Goal: Task Accomplishment & Management: Use online tool/utility

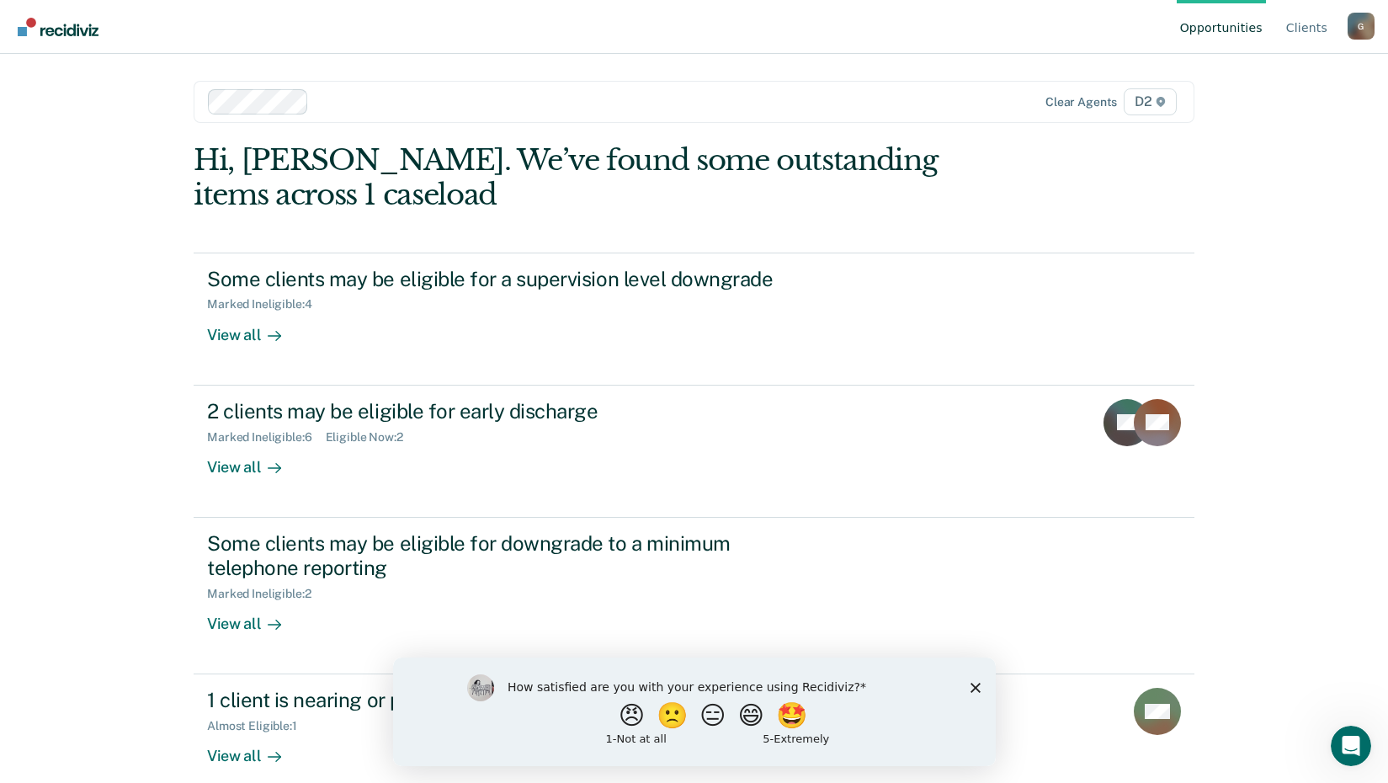
click at [61, 301] on div "Opportunities Client s [EMAIL_ADDRESS][US_STATE][DOMAIN_NAME] G Profile How it …" at bounding box center [694, 391] width 1388 height 783
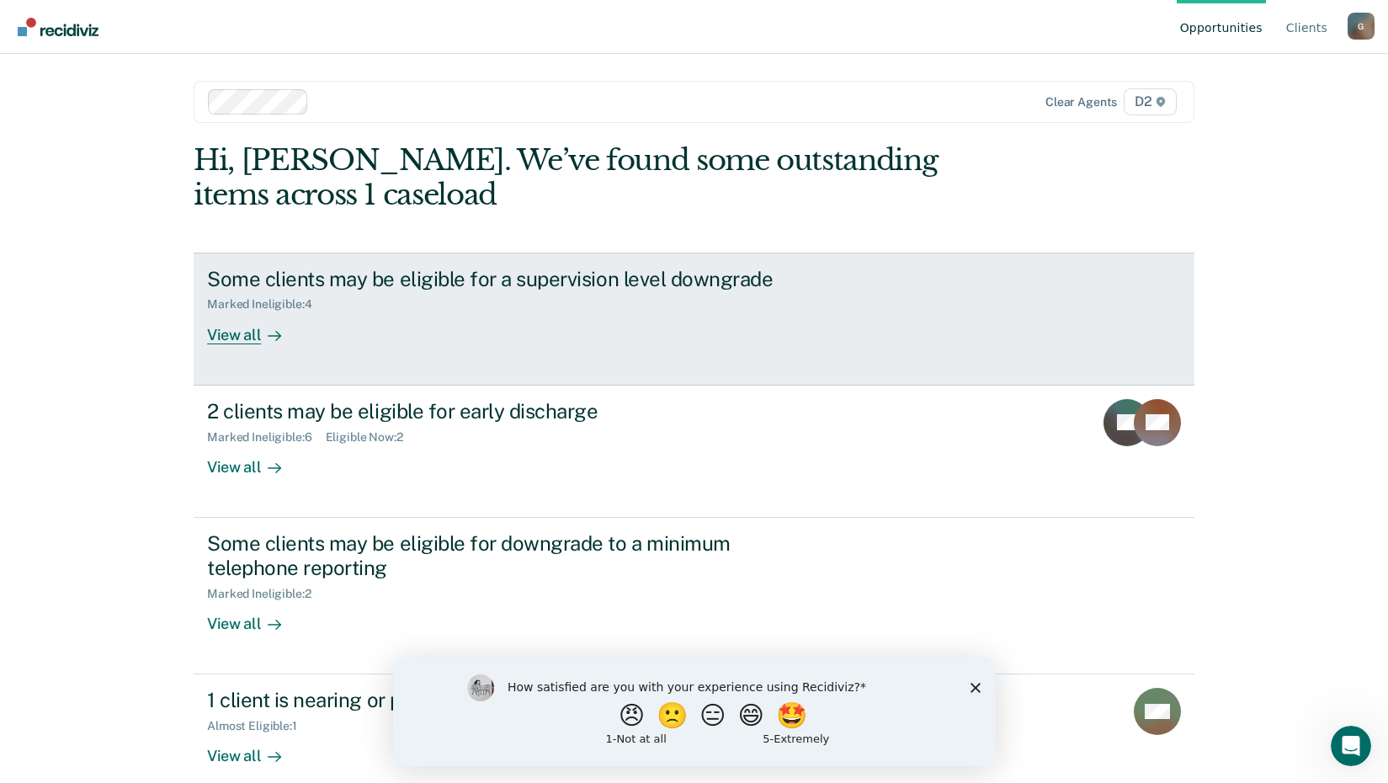
click at [233, 332] on div "View all" at bounding box center [254, 327] width 94 height 33
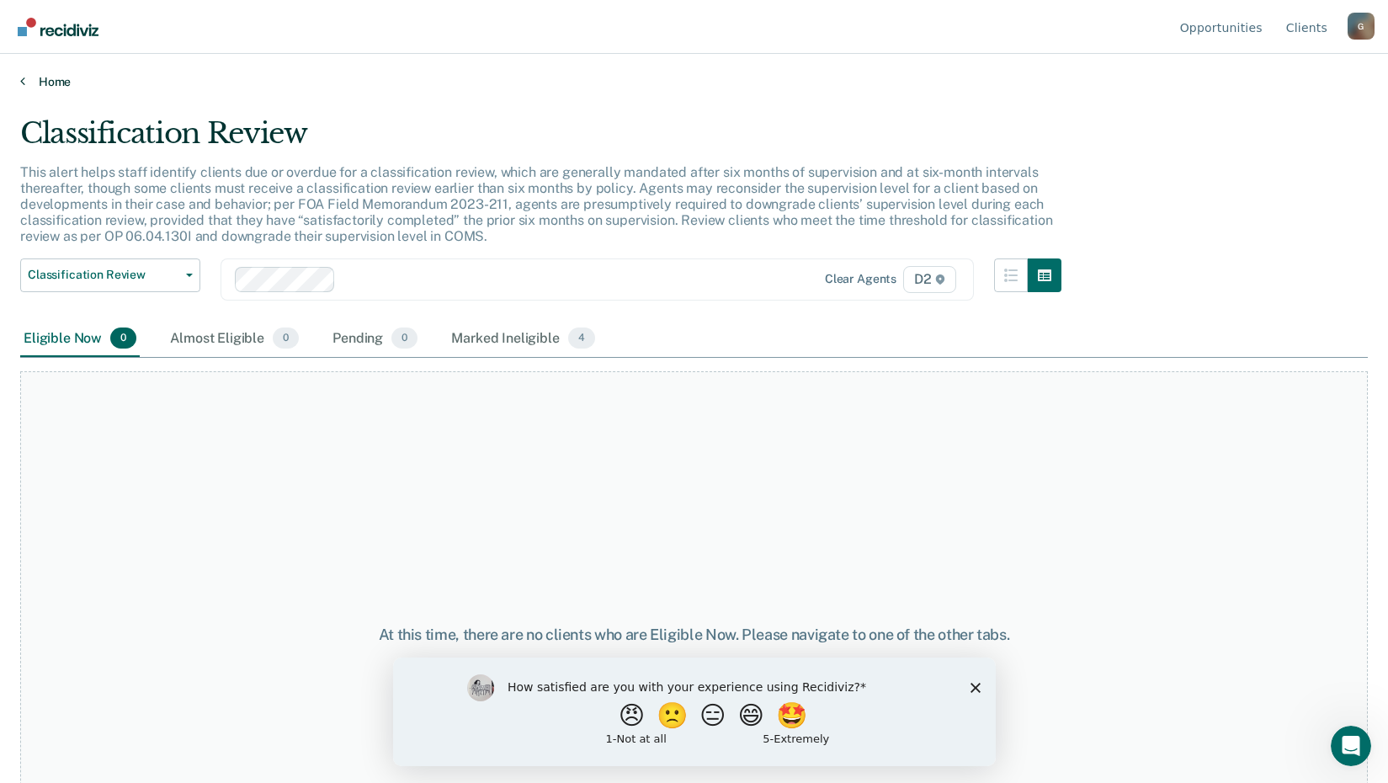
click at [46, 88] on link "Home" at bounding box center [694, 81] width 1348 height 15
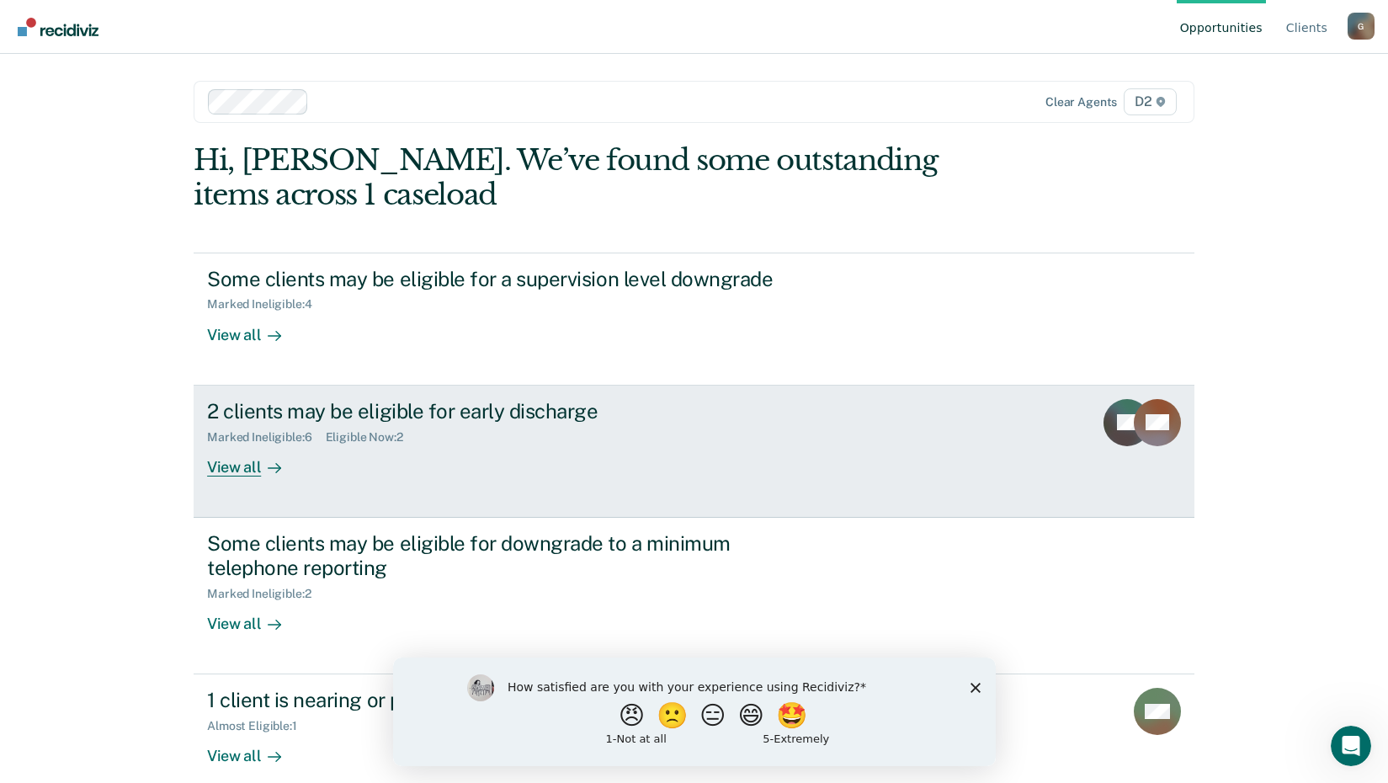
click at [227, 467] on div "View all" at bounding box center [254, 460] width 94 height 33
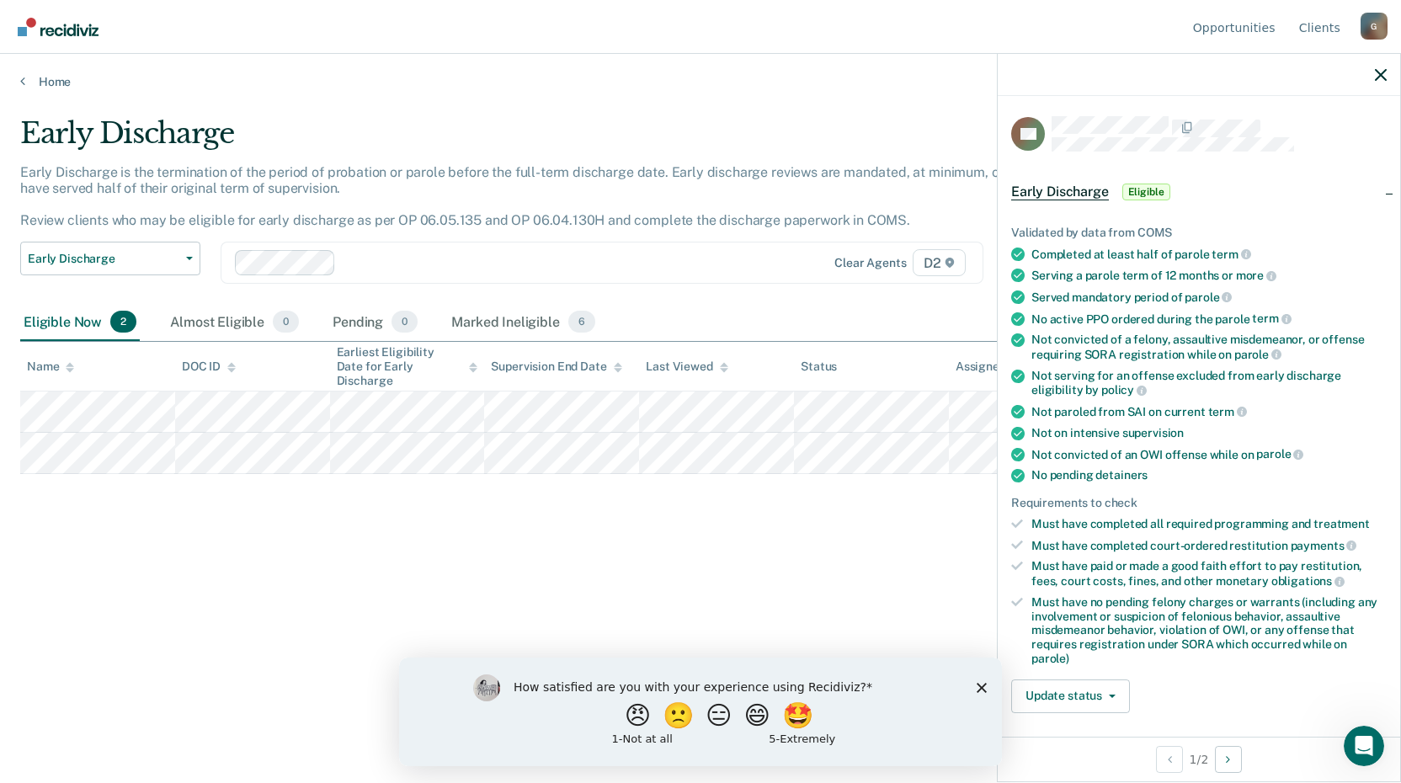
scroll to position [84, 0]
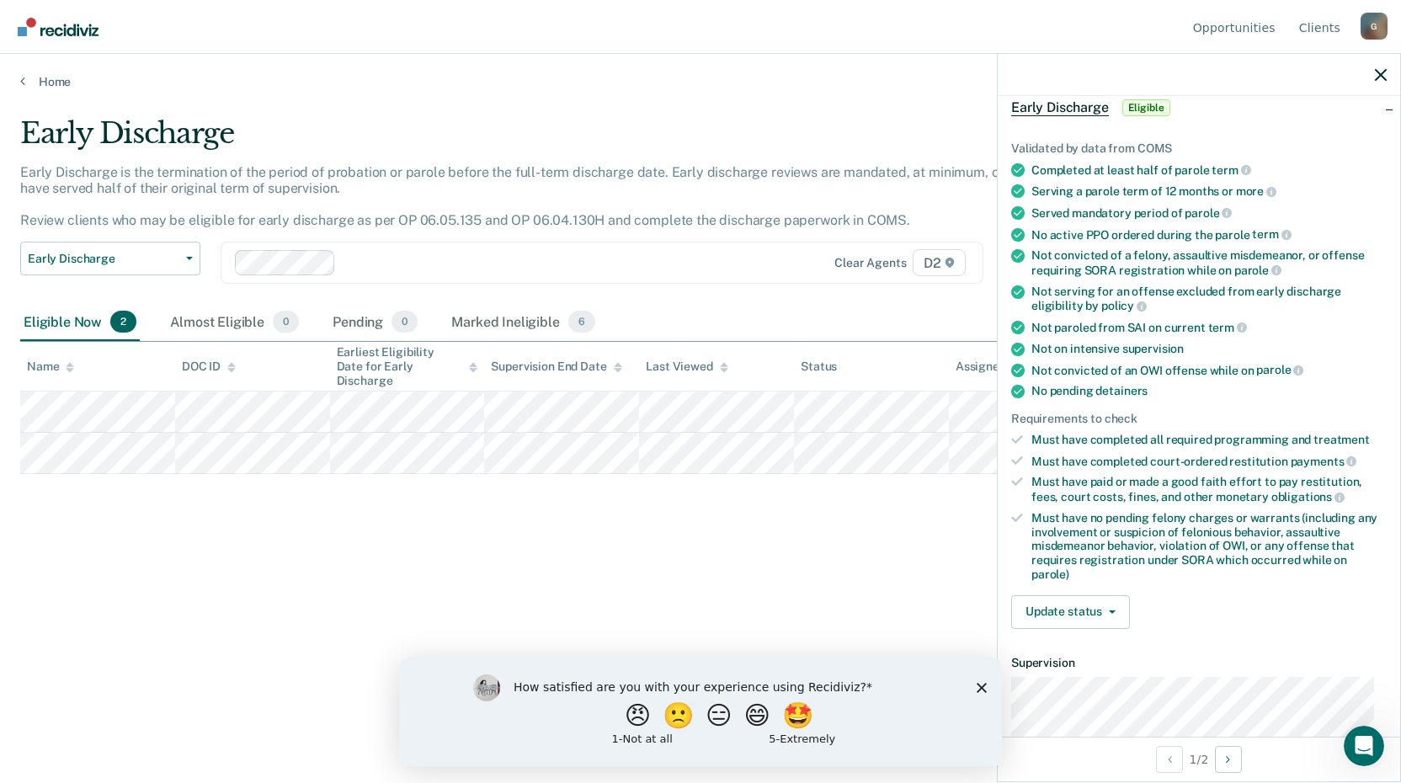
click at [894, 564] on div "Early Discharge Early Discharge is the termination of the period of probation o…" at bounding box center [700, 386] width 1360 height 540
click at [1082, 612] on button "Update status" at bounding box center [1070, 612] width 119 height 34
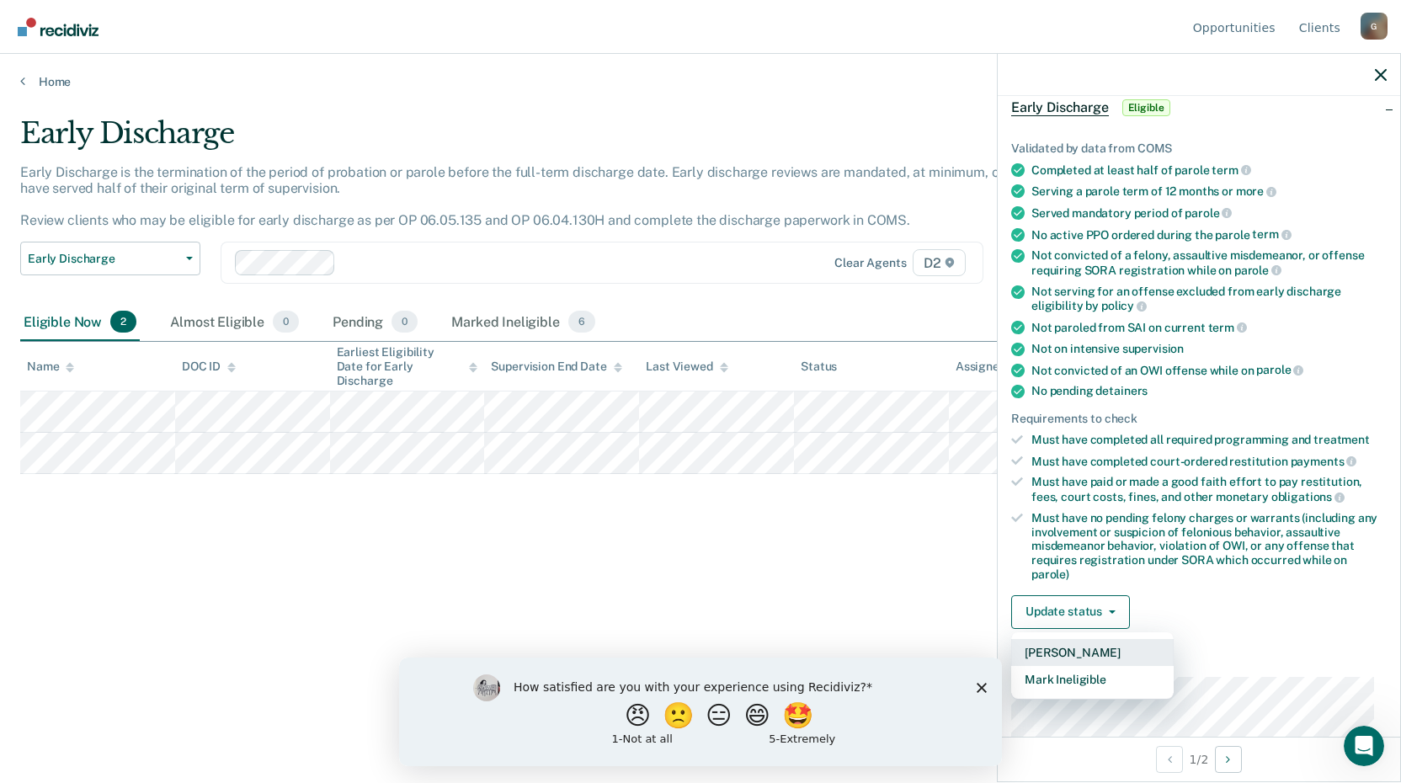
click at [1101, 653] on button "[PERSON_NAME]" at bounding box center [1092, 652] width 162 height 27
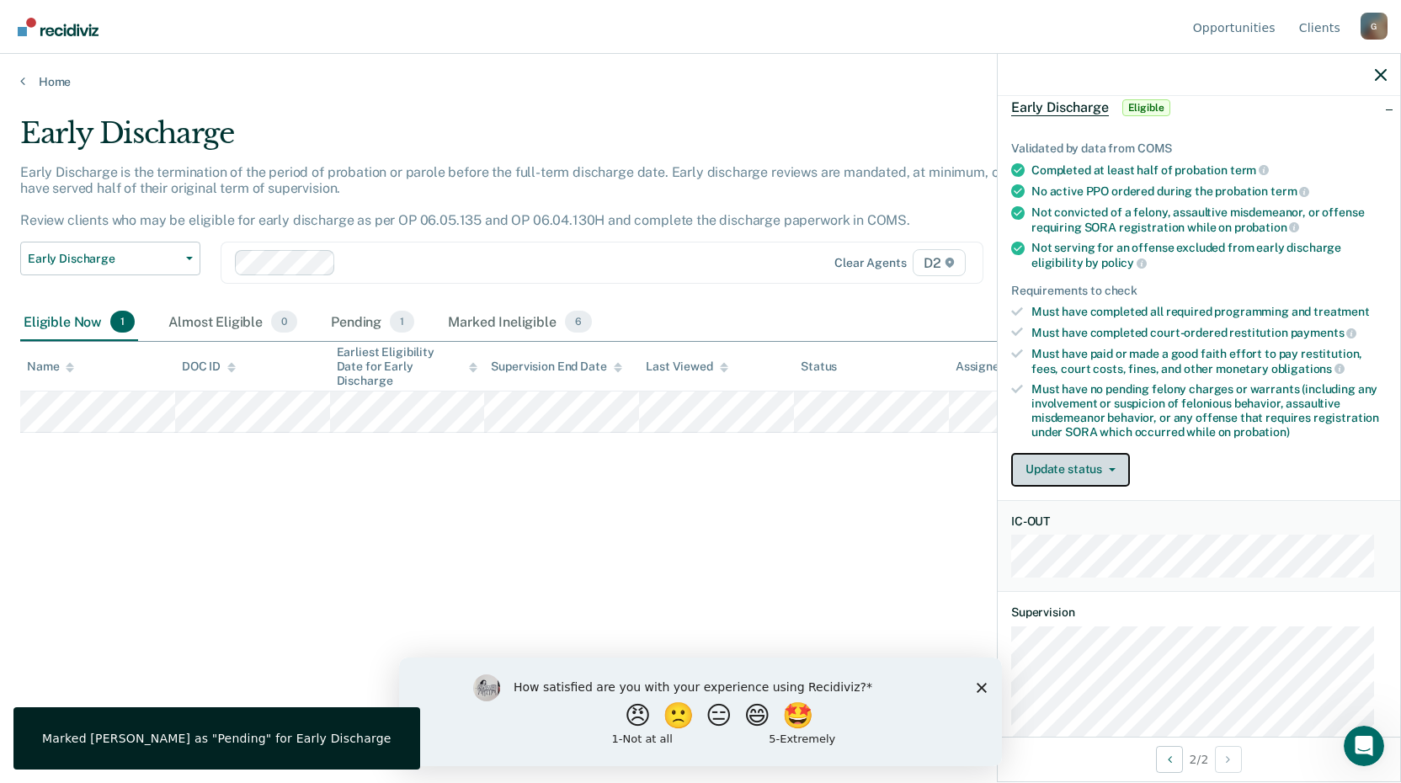
click at [1089, 472] on button "Update status" at bounding box center [1070, 470] width 119 height 34
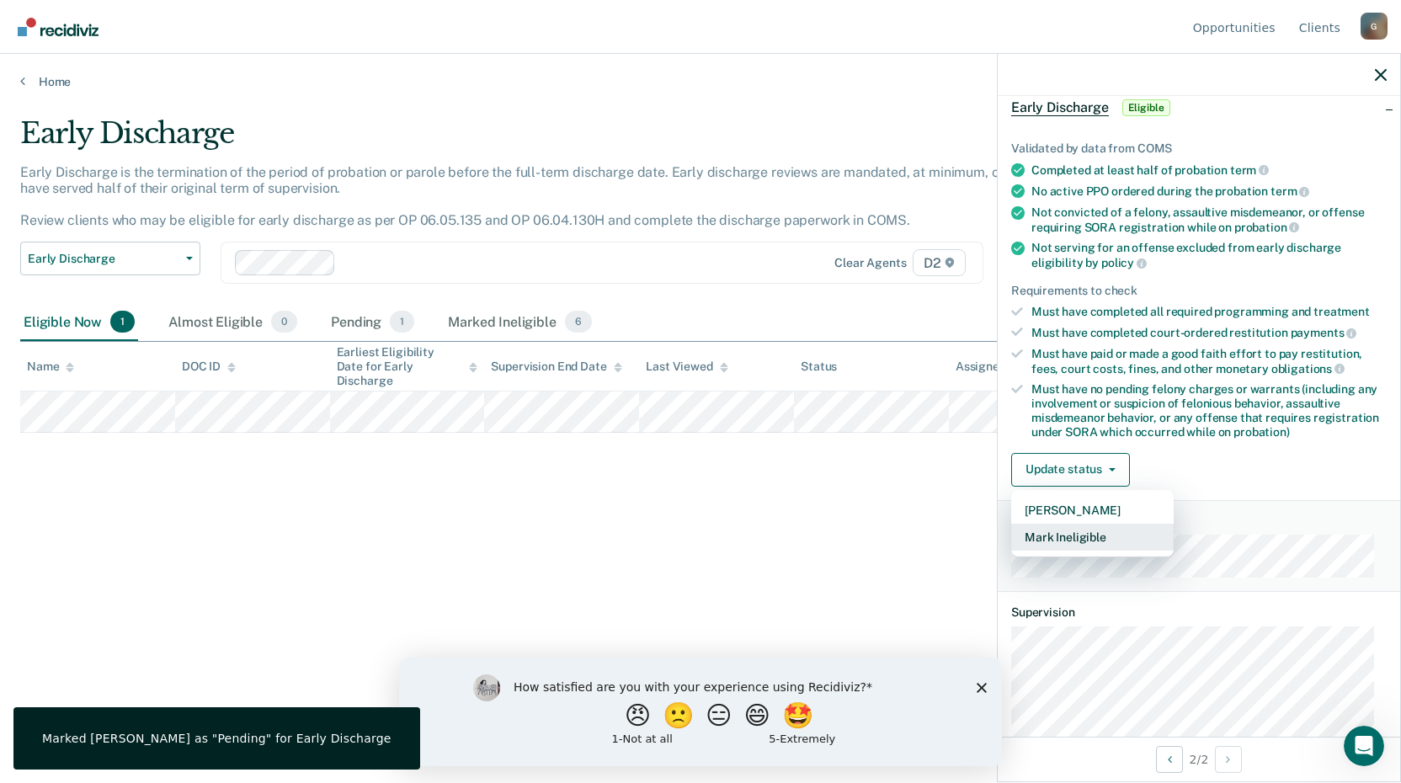
click at [1089, 544] on button "Mark Ineligible" at bounding box center [1092, 537] width 162 height 27
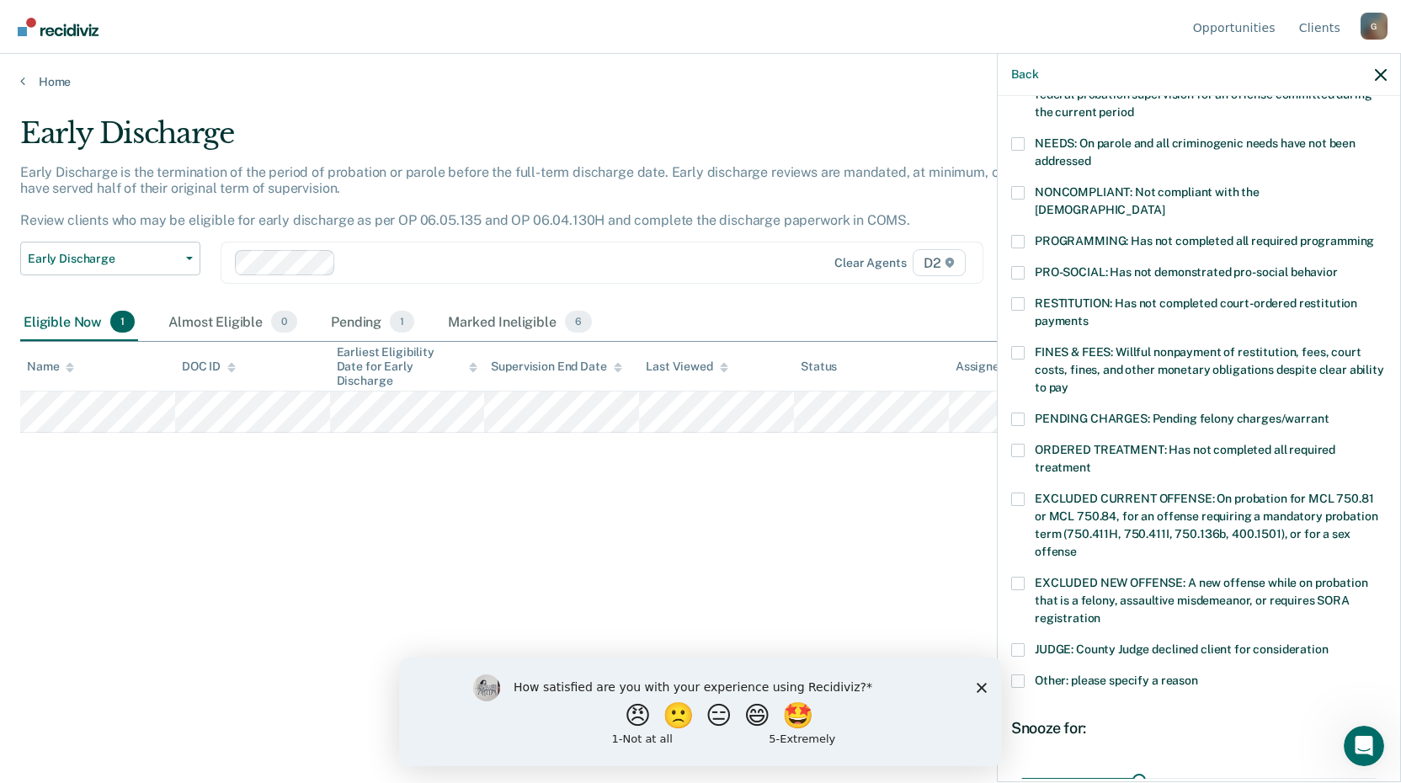
scroll to position [253, 0]
click at [1024, 295] on label "RESTITUTION: Has not completed court-ordered restitution payments" at bounding box center [1198, 312] width 375 height 35
click at [1088, 313] on input "RESTITUTION: Has not completed court-ordered restitution payments" at bounding box center [1088, 313] width 0 height 0
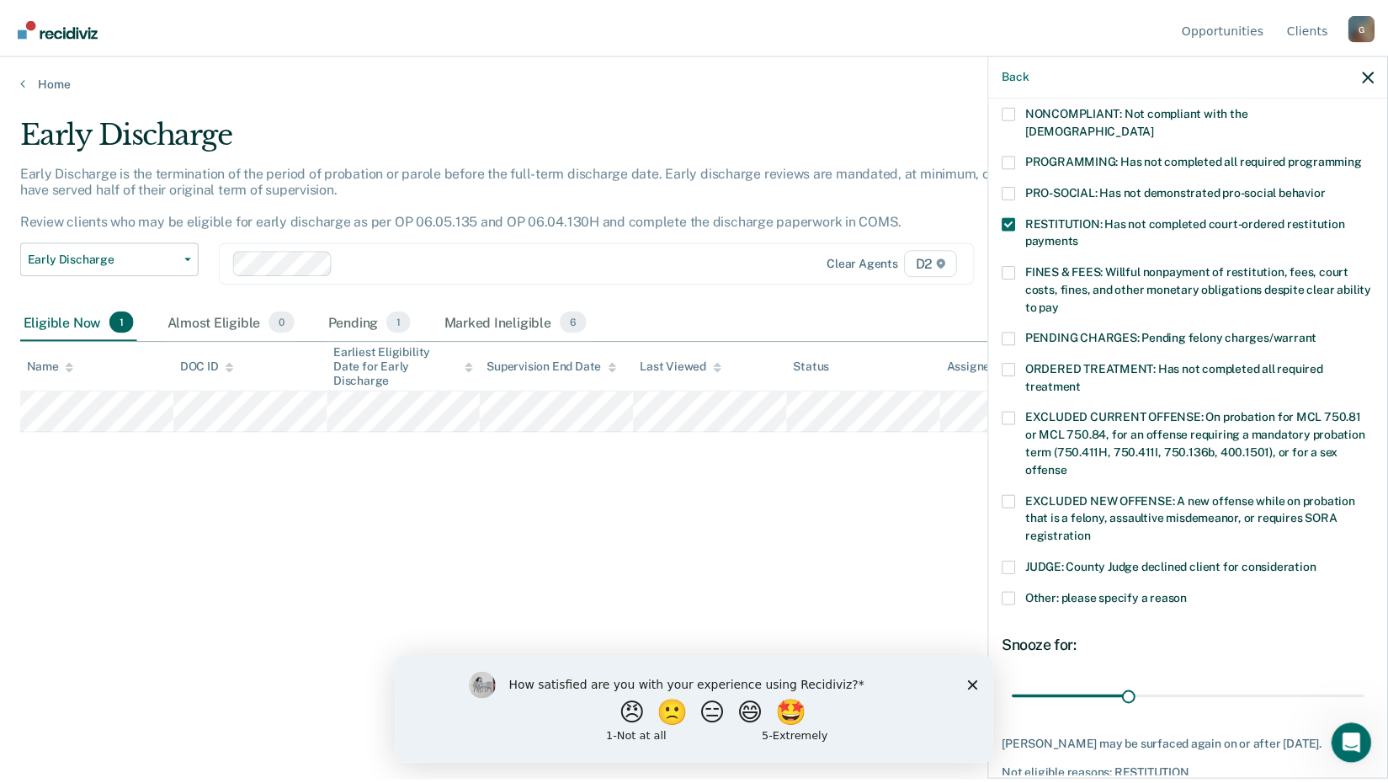
scroll to position [408, 0]
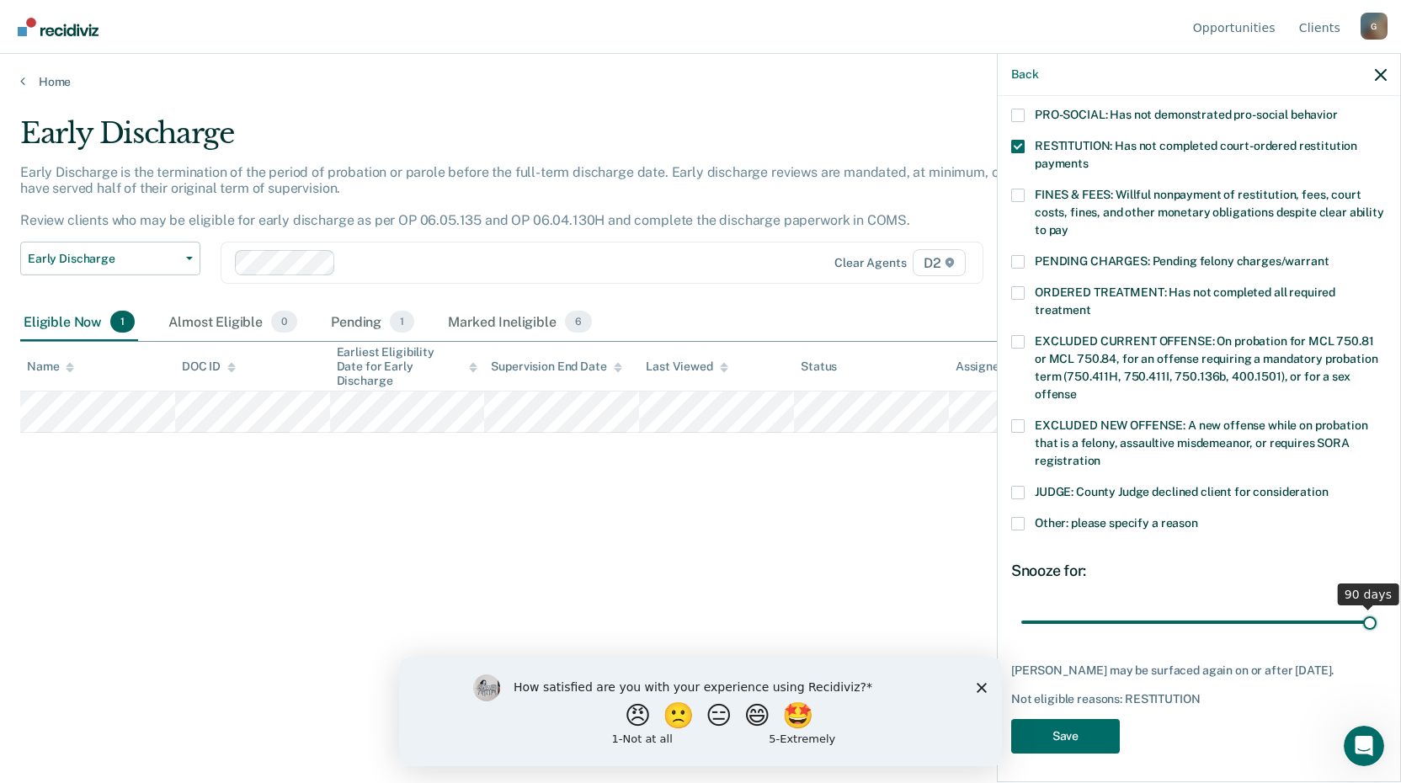
drag, startPoint x: 1134, startPoint y: 600, endPoint x: 1471, endPoint y: 625, distance: 337.6
type input "90"
click at [1376, 625] on input "range" at bounding box center [1198, 621] width 355 height 29
click at [1054, 734] on button "Save" at bounding box center [1065, 736] width 109 height 35
